Goal: Check status: Check status

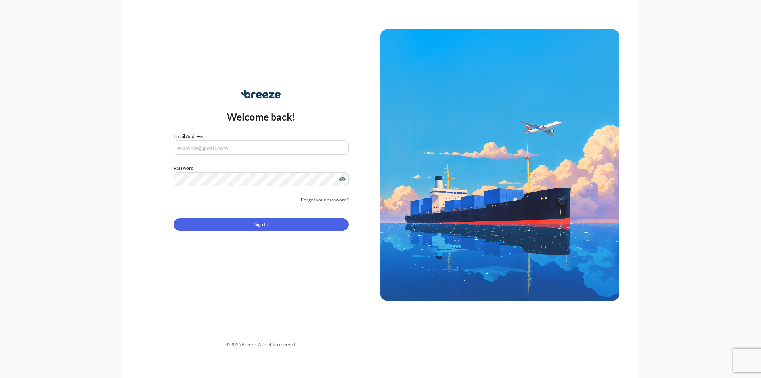
type input "[EMAIL_ADDRESS][DOMAIN_NAME]"
click at [238, 232] on form "Email Address [EMAIL_ADDRESS][DOMAIN_NAME] Password Must include: Upper & lower…" at bounding box center [261, 186] width 175 height 108
click at [241, 229] on button "Sign In" at bounding box center [261, 224] width 175 height 13
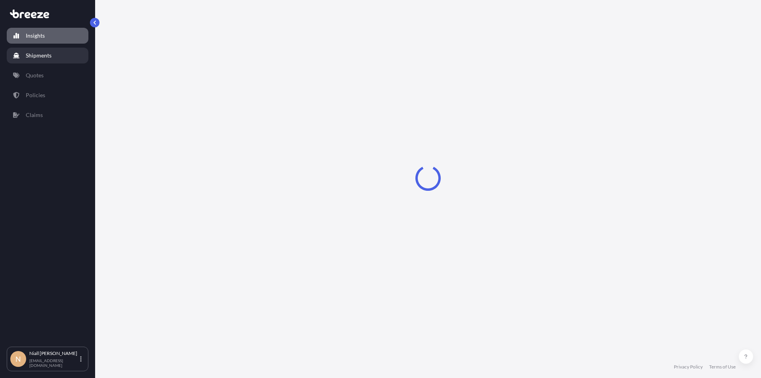
click at [45, 59] on link "Shipments" at bounding box center [48, 56] width 82 height 16
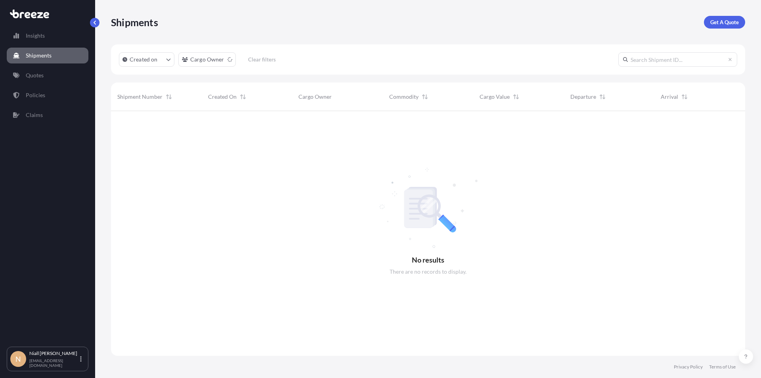
scroll to position [267, 628]
click at [200, 67] on div "Created on Cargo Owner Clear filters" at bounding box center [428, 59] width 634 height 30
click at [25, 85] on div "Insights Shipments Quotes Policies Claims" at bounding box center [48, 184] width 82 height 326
click at [31, 79] on link "Quotes" at bounding box center [48, 75] width 82 height 16
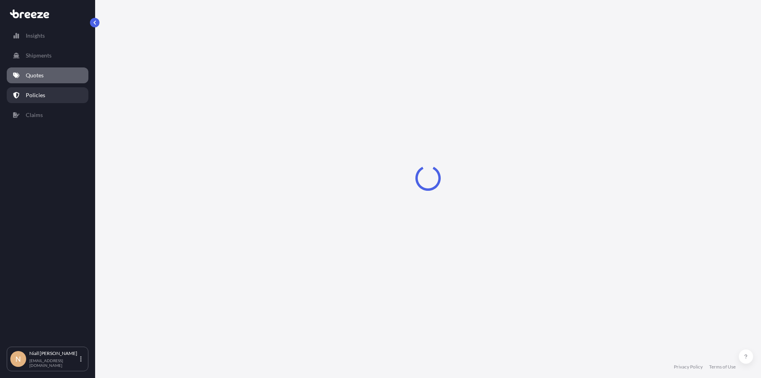
click at [40, 97] on p "Policies" at bounding box center [35, 95] width 19 height 8
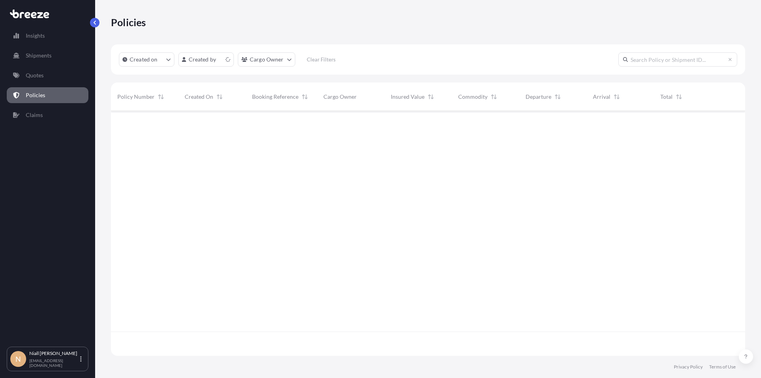
scroll to position [243, 628]
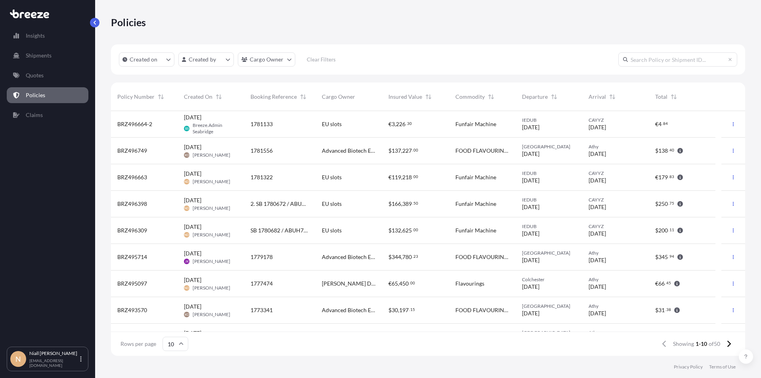
click at [314, 232] on div "SB 1780682 / ABUH7046 / Invoice 0237 / VAL" at bounding box center [279, 230] width 71 height 27
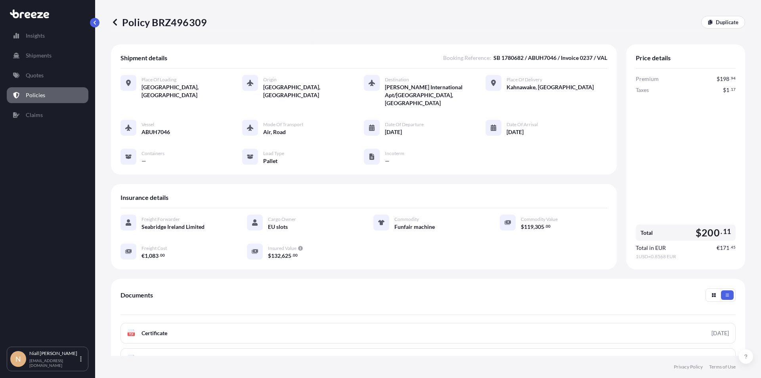
click at [520, 59] on span "SB 1780682 / ABUH7046 / Invoice 0237 / VAL" at bounding box center [550, 58] width 114 height 8
click at [514, 59] on span "SB 1780682 / ABUH7046 / Invoice 0237 / VAL" at bounding box center [550, 58] width 114 height 8
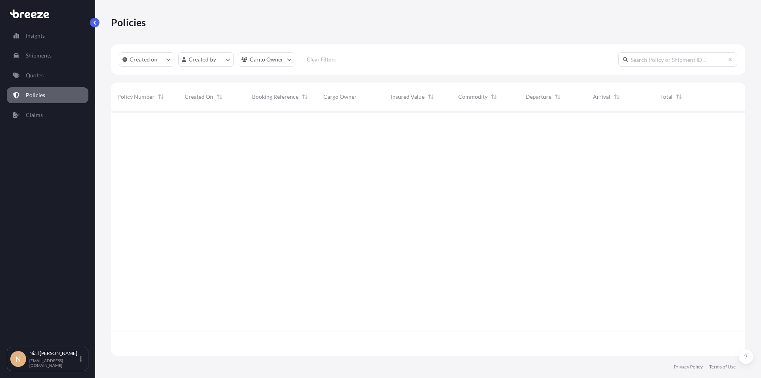
scroll to position [243, 628]
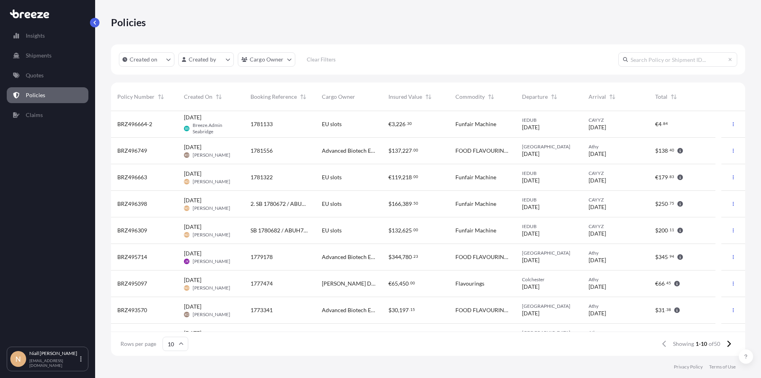
click at [337, 200] on span "EU slots" at bounding box center [332, 204] width 20 height 8
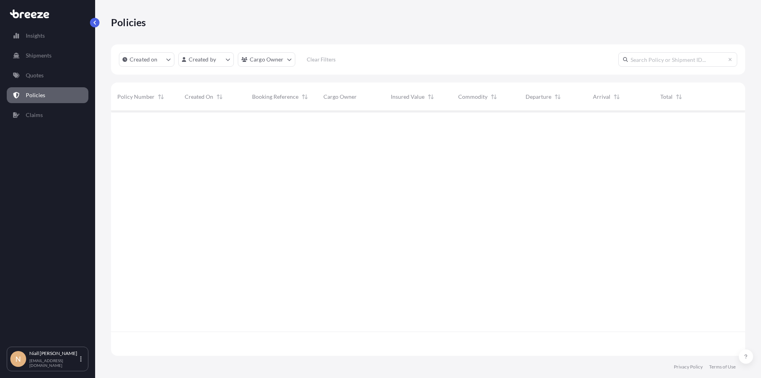
scroll to position [243, 628]
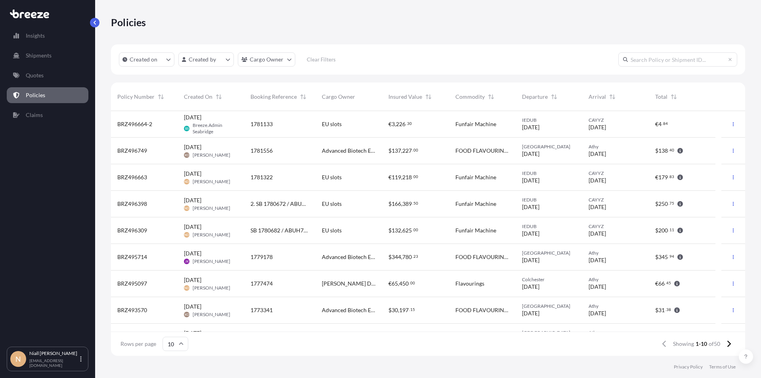
click at [286, 157] on div "1781556" at bounding box center [279, 151] width 71 height 27
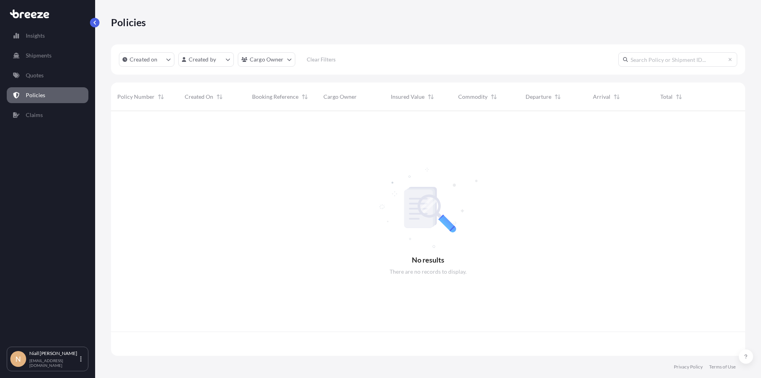
scroll to position [243, 628]
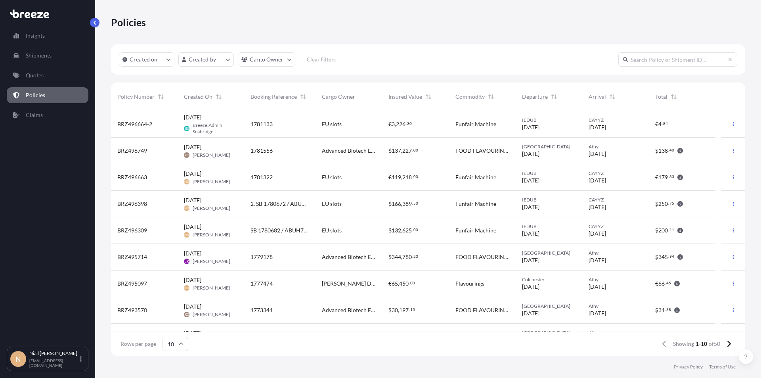
click at [269, 151] on span "1781556" at bounding box center [261, 151] width 22 height 8
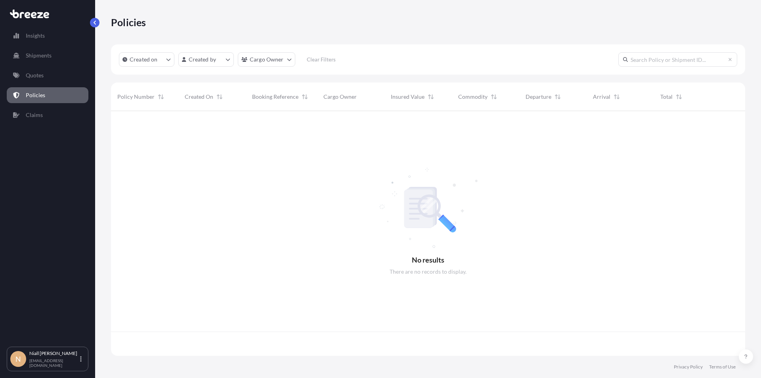
scroll to position [243, 628]
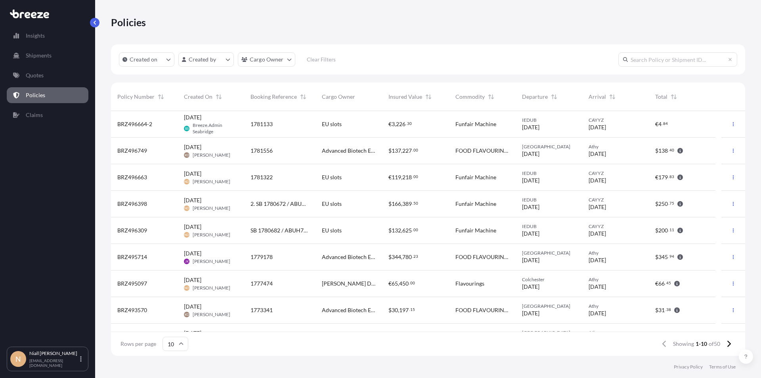
click at [411, 283] on span "00" at bounding box center [412, 282] width 5 height 3
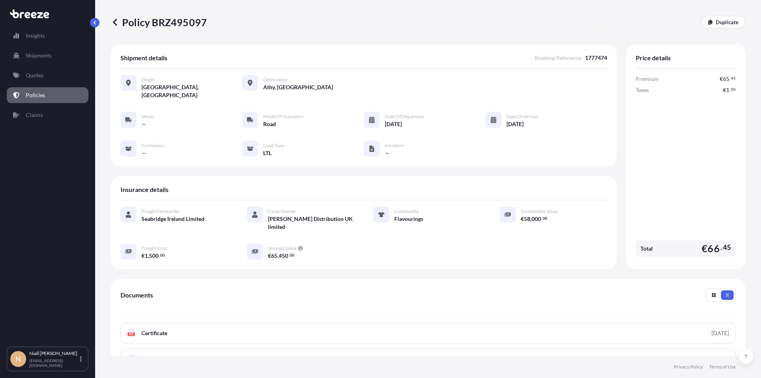
click at [585, 56] on span "1777474" at bounding box center [596, 58] width 22 height 8
copy span "1777474"
